Goal: Communication & Community: Share content

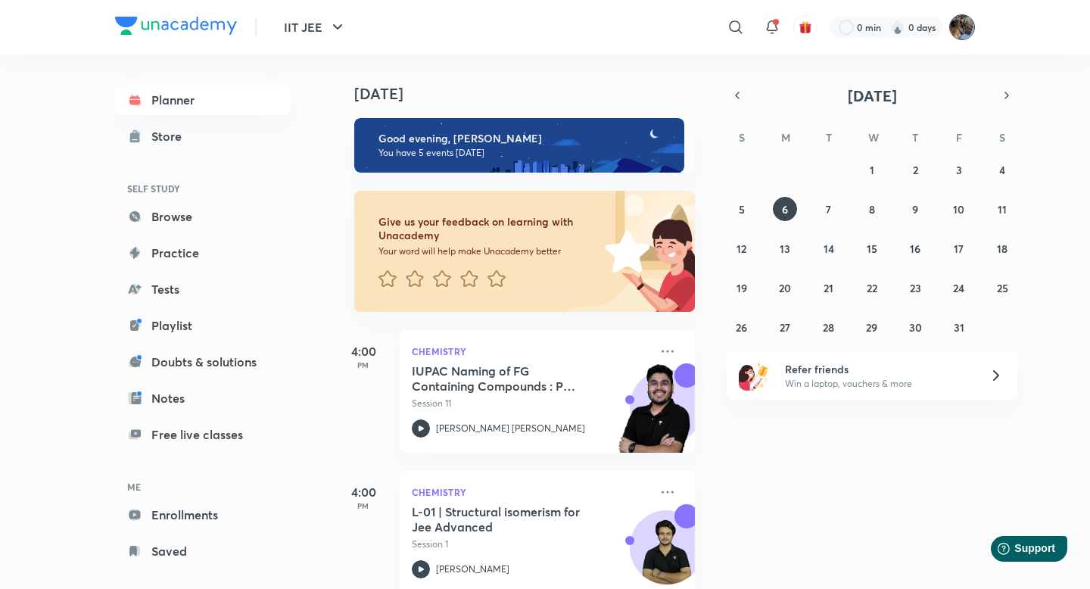
click at [960, 31] on img at bounding box center [962, 27] width 26 height 26
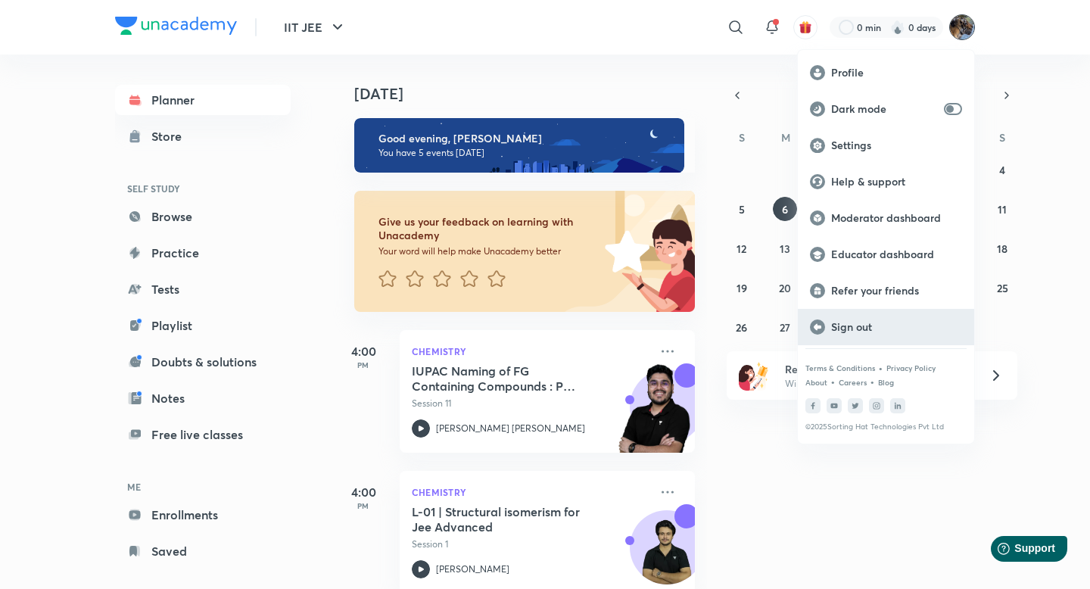
click at [850, 330] on p "Sign out" at bounding box center [896, 327] width 131 height 14
